Goal: Information Seeking & Learning: Learn about a topic

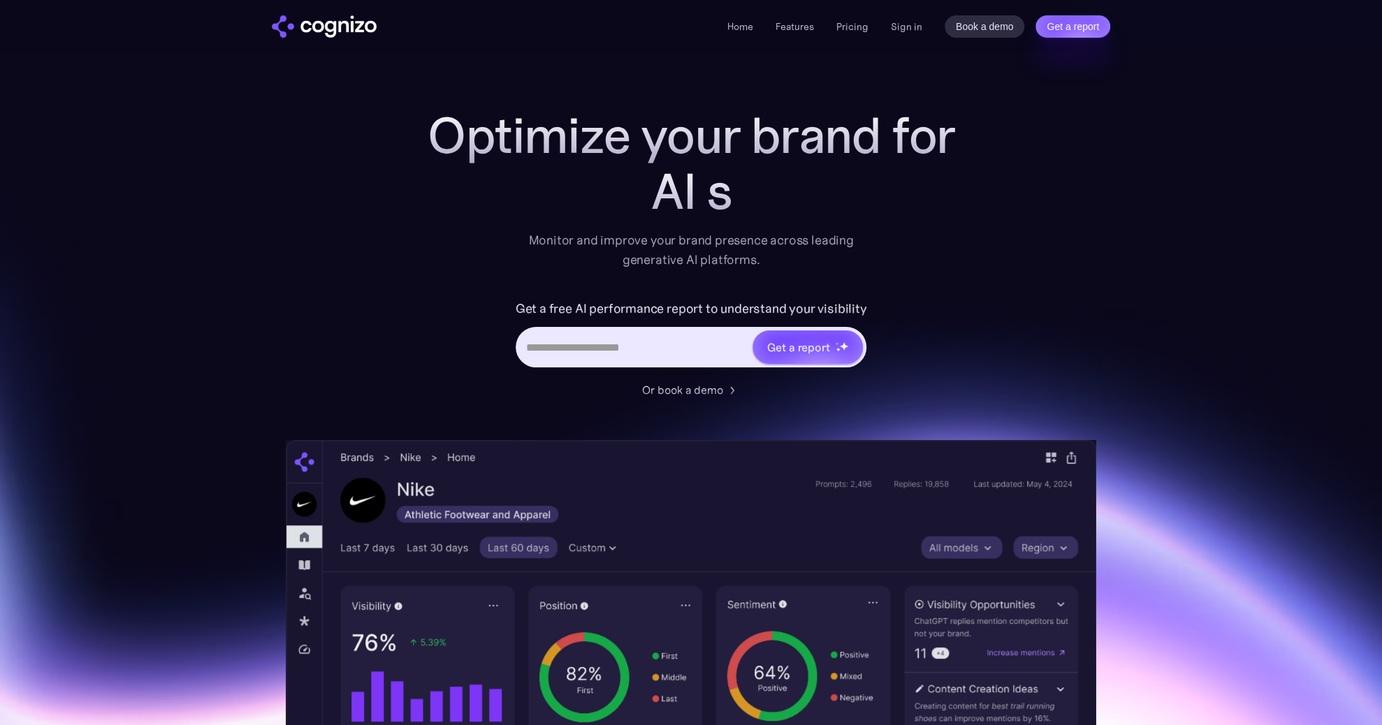
click at [599, 266] on div "Monitor and improve your brand presence across leading generative AI platforms." at bounding box center [691, 250] width 344 height 39
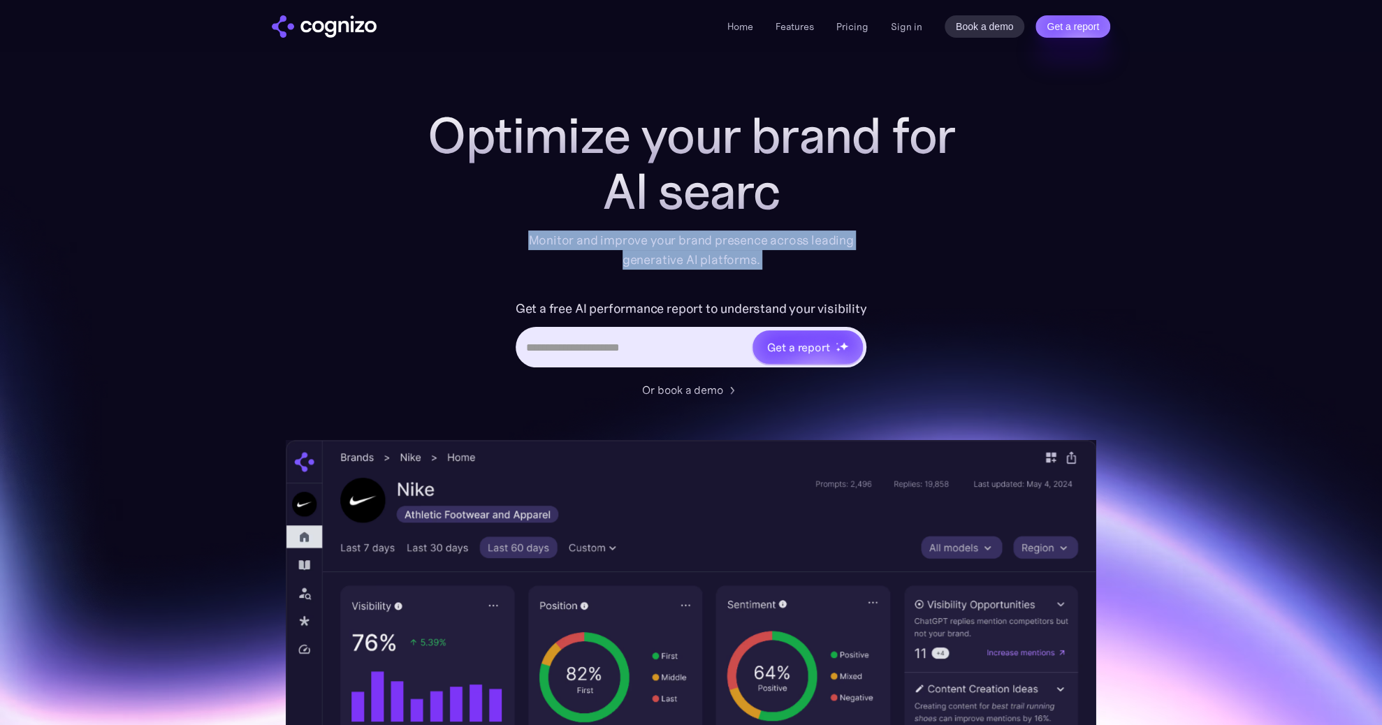
click at [599, 266] on div "Monitor and improve your brand presence across leading generative AI platforms." at bounding box center [691, 250] width 344 height 39
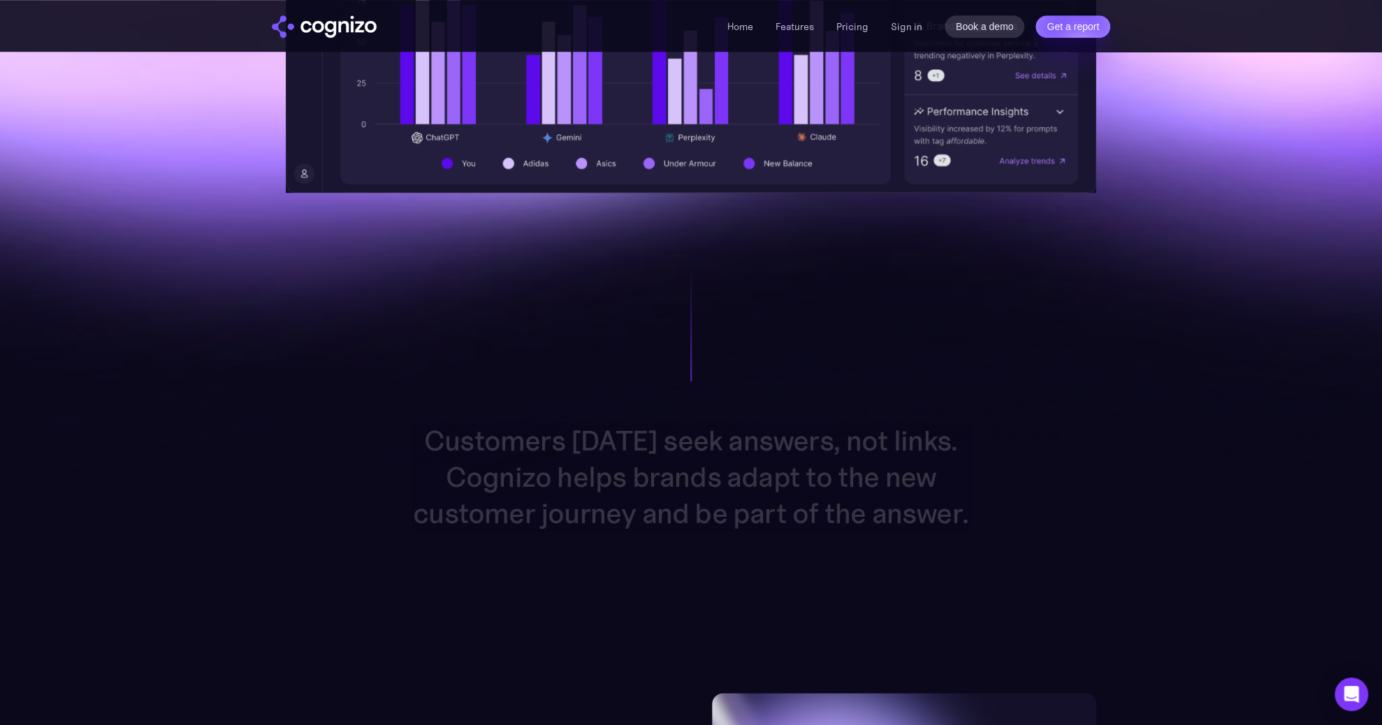
scroll to position [1090, 0]
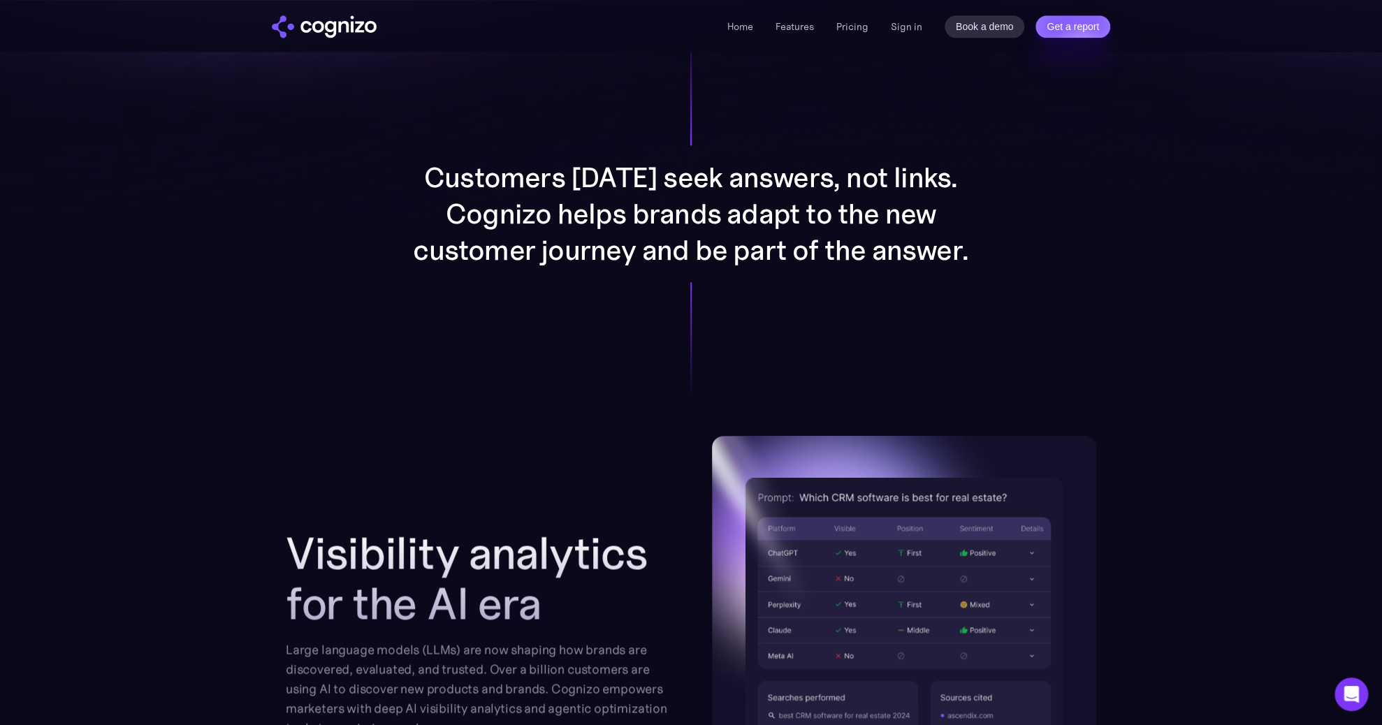
drag, startPoint x: 744, startPoint y: 137, endPoint x: 773, endPoint y: 188, distance: 58.9
click at [758, 144] on div "Customers [DATE] seek answers, not links. Cognizo helps brands adapt to the new…" at bounding box center [691, 214] width 724 height 445
click at [773, 188] on p "Customers [DATE] seek answers, not links. Cognizo helps brands adapt to the new…" at bounding box center [691, 213] width 559 height 109
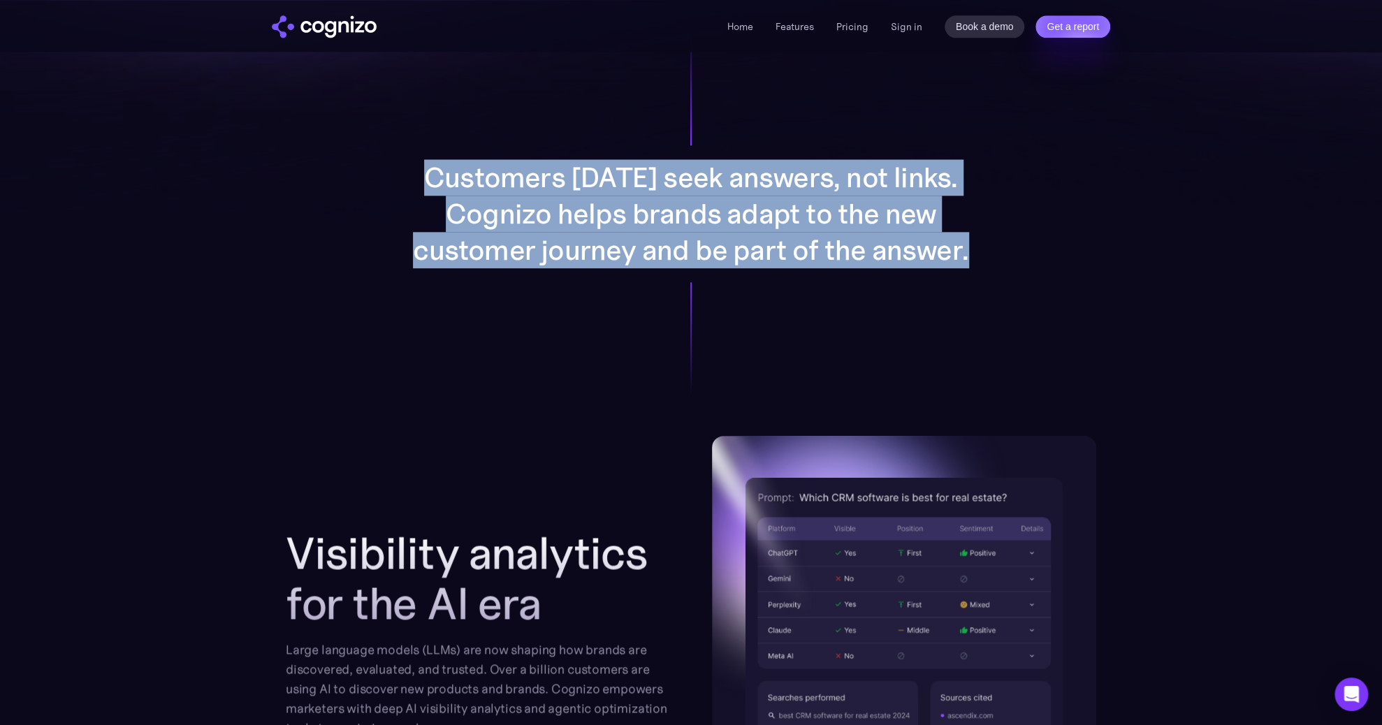
click at [773, 188] on p "Customers [DATE] seek answers, not links. Cognizo helps brands adapt to the new…" at bounding box center [691, 213] width 559 height 109
click at [505, 241] on p "Customers [DATE] seek answers, not links. Cognizo helps brands adapt to the new…" at bounding box center [691, 213] width 559 height 109
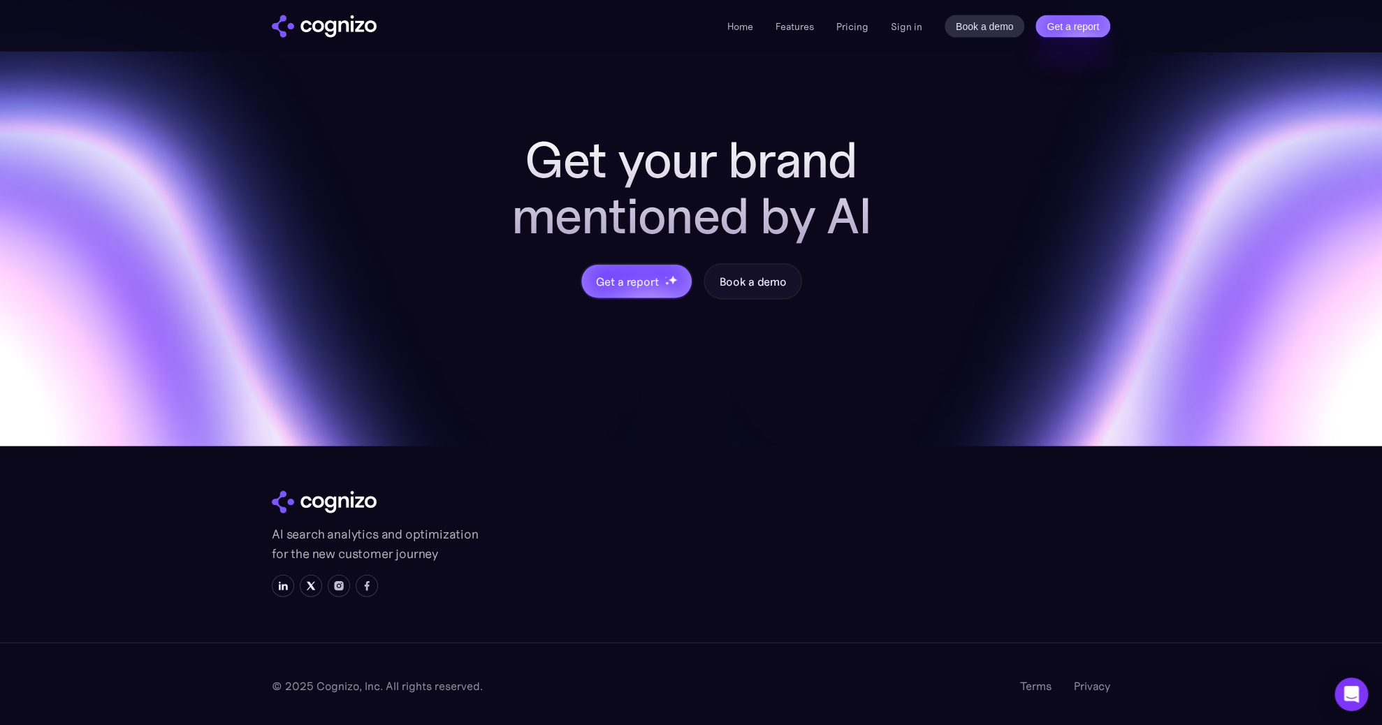
scroll to position [5431, 0]
click at [468, 157] on h2 "Get your brand mentioned by AI" at bounding box center [691, 189] width 447 height 112
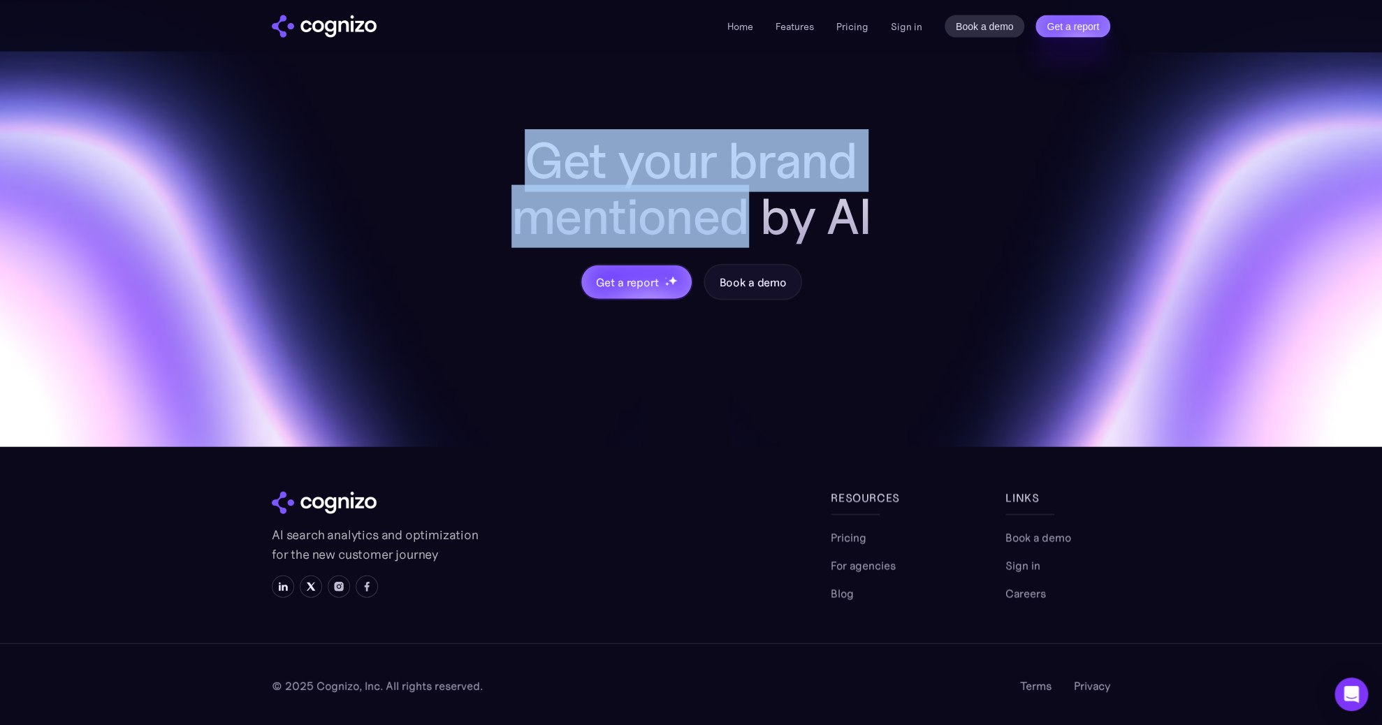
drag, startPoint x: 382, startPoint y: 157, endPoint x: 872, endPoint y: 154, distance: 490.6
click at [864, 157] on h2 "Get your brand mentioned by AI" at bounding box center [691, 189] width 447 height 112
click at [872, 154] on h2 "Get your brand mentioned by AI" at bounding box center [691, 189] width 447 height 112
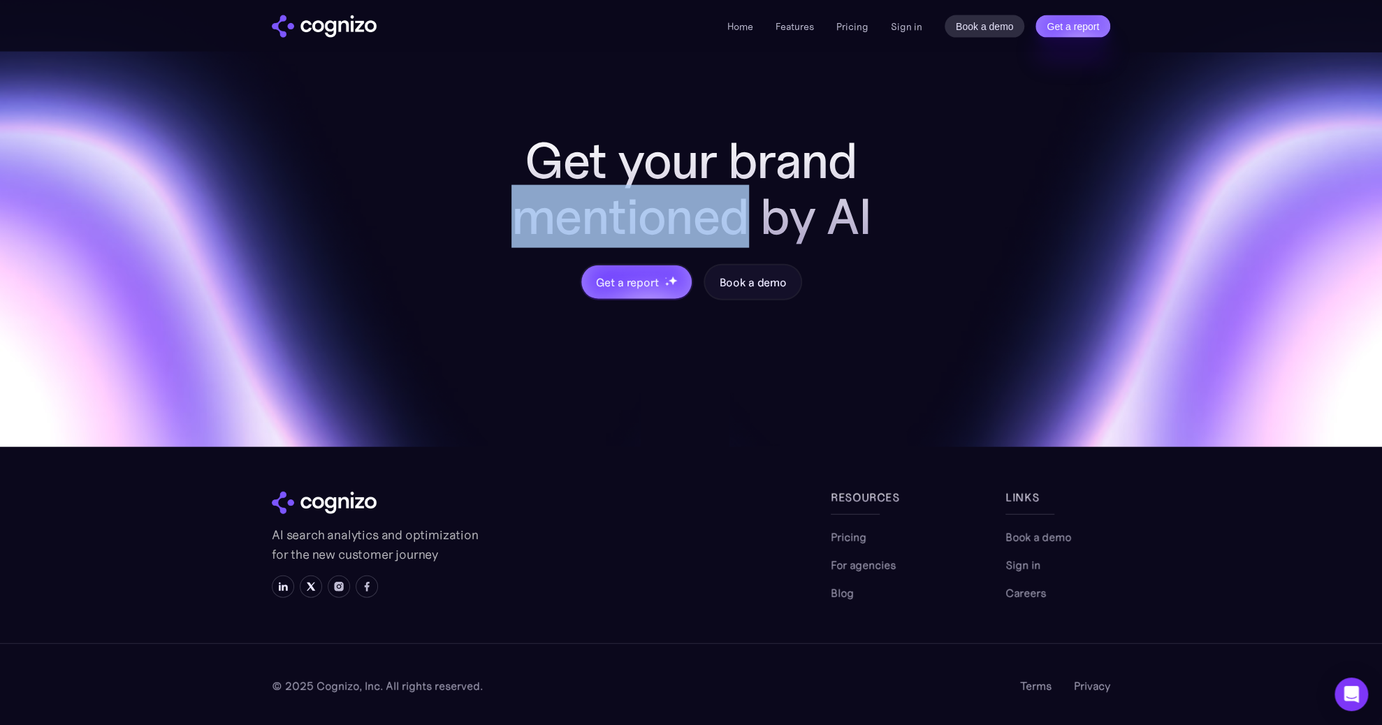
click at [872, 154] on h2 "Get your brand mentioned by AI" at bounding box center [691, 189] width 447 height 112
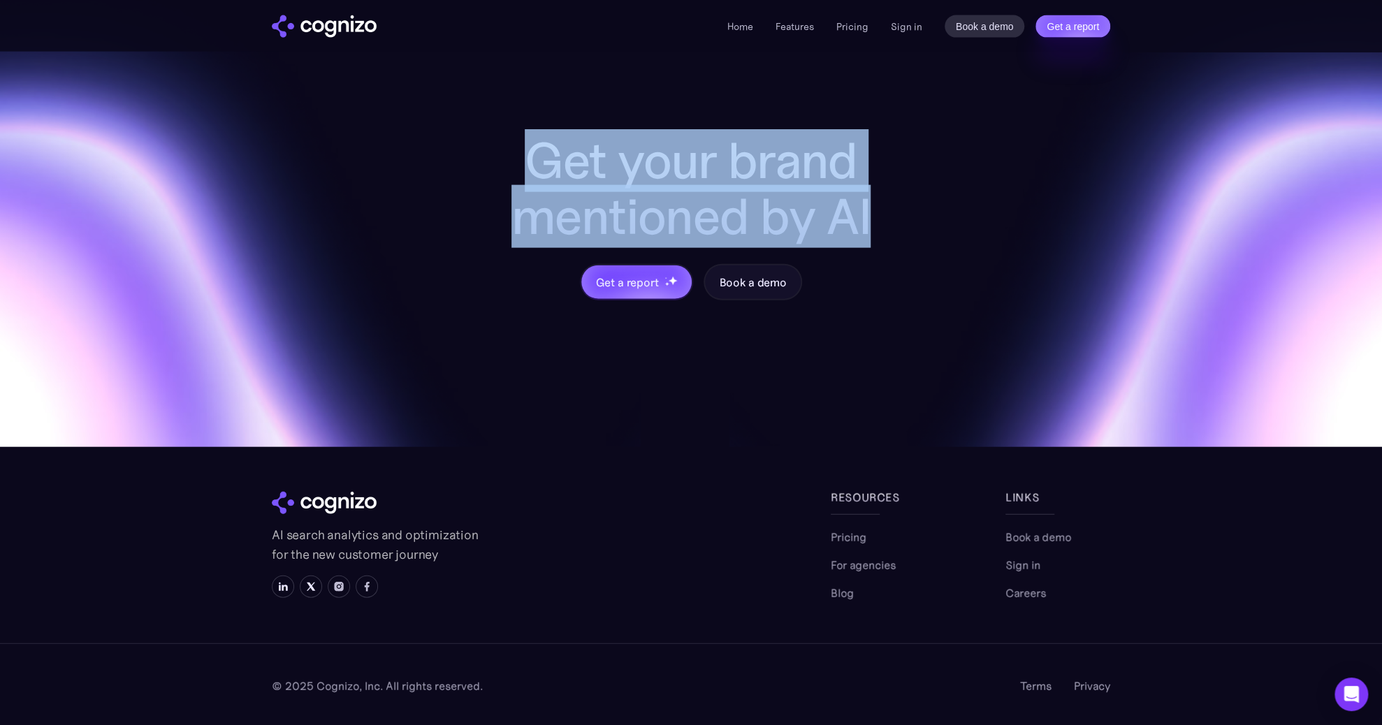
click at [872, 154] on h2 "Get your brand mentioned by AI" at bounding box center [691, 189] width 447 height 112
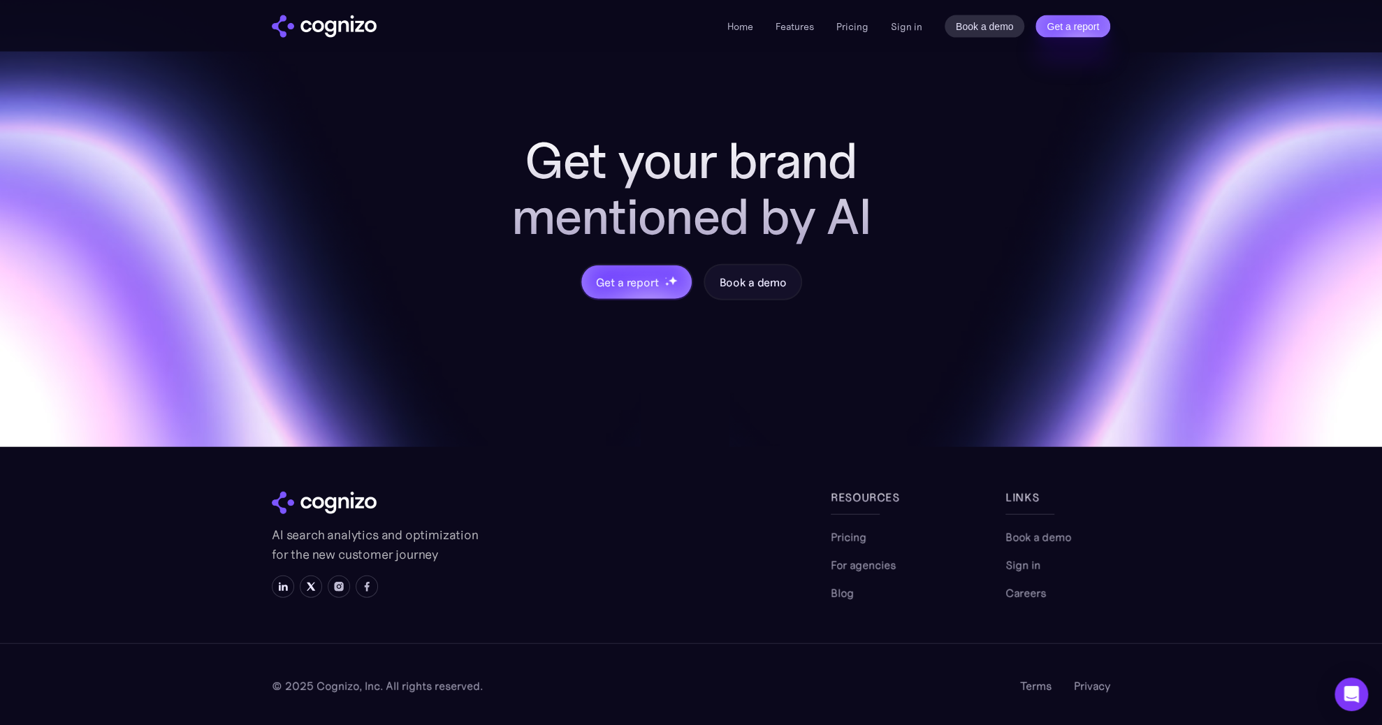
click at [324, 540] on p "AI search analytics and optimization for the new customer journey" at bounding box center [377, 545] width 210 height 39
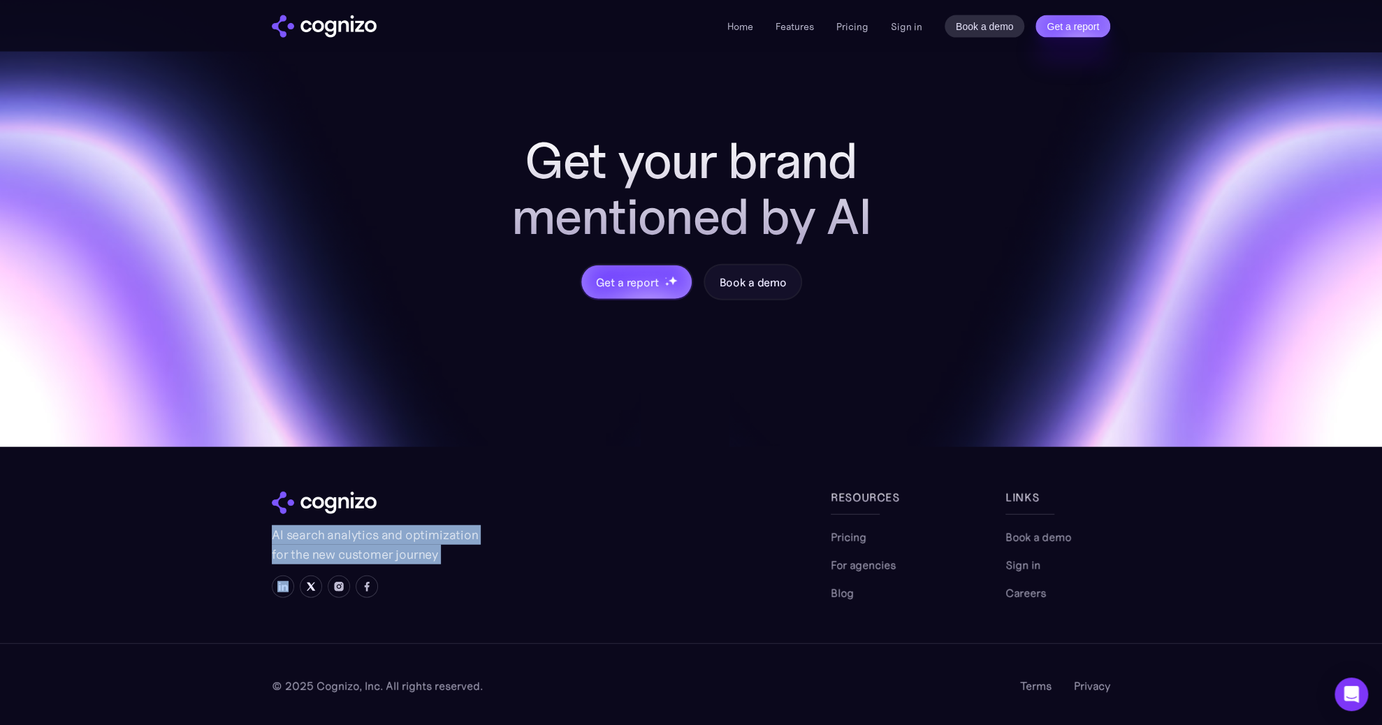
click at [324, 540] on p "AI search analytics and optimization for the new customer journey" at bounding box center [377, 545] width 210 height 39
